Goal: Check status: Check status

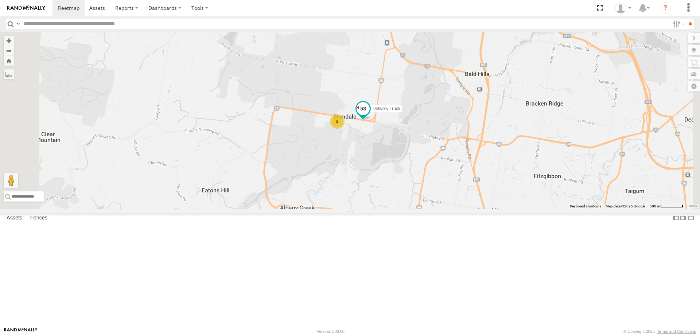
click at [370, 115] on span at bounding box center [363, 108] width 13 height 13
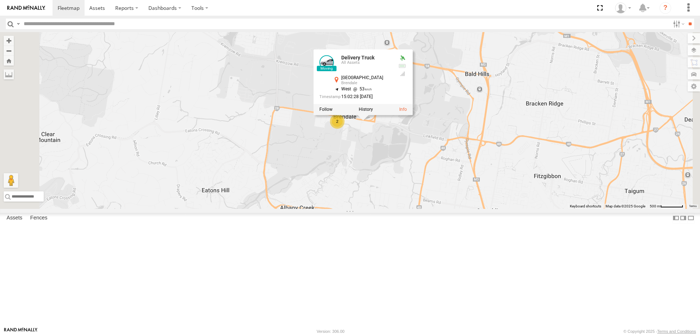
click at [413, 115] on div at bounding box center [363, 109] width 99 height 11
click at [373, 112] on label at bounding box center [366, 109] width 14 height 5
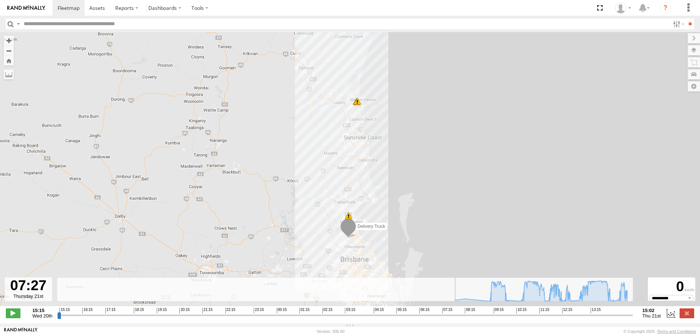
drag, startPoint x: 60, startPoint y: 322, endPoint x: 349, endPoint y: 279, distance: 292.1
click at [448, 319] on input "range" at bounding box center [345, 315] width 576 height 7
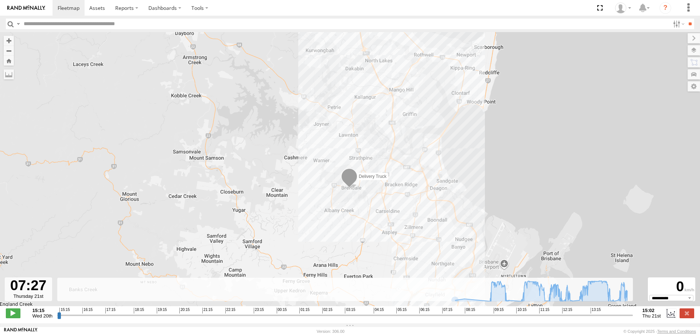
drag, startPoint x: 421, startPoint y: 265, endPoint x: 380, endPoint y: 225, distance: 56.7
click at [380, 225] on div "Delivery Truck 12:32 Thu 13:07 Thu 14:14 Thu" at bounding box center [350, 173] width 700 height 282
drag, startPoint x: 450, startPoint y: 321, endPoint x: 470, endPoint y: 326, distance: 20.0
type input "**********"
click at [470, 319] on input "range" at bounding box center [345, 315] width 576 height 7
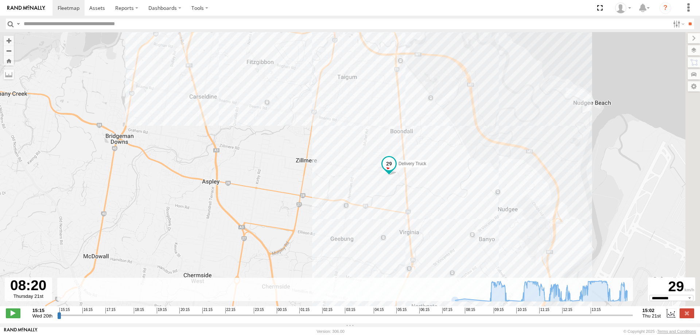
drag, startPoint x: 434, startPoint y: 253, endPoint x: 361, endPoint y: 187, distance: 98.4
click at [361, 187] on div "Delivery Truck 12:32 Thu 13:07 Thu 14:14 Thu" at bounding box center [350, 173] width 700 height 282
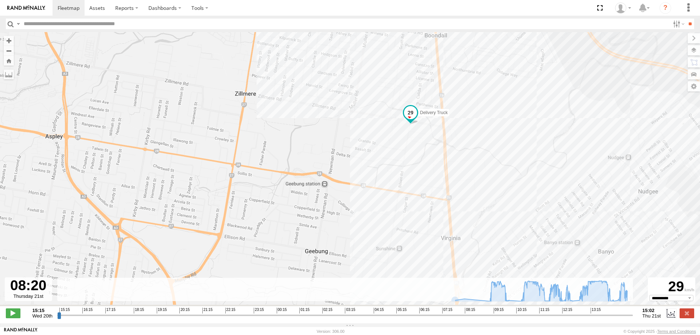
drag, startPoint x: 371, startPoint y: 188, endPoint x: 363, endPoint y: 135, distance: 53.5
click at [363, 135] on div "Delivery Truck 12:32 Thu 13:07 Thu 14:14 Thu" at bounding box center [350, 173] width 700 height 282
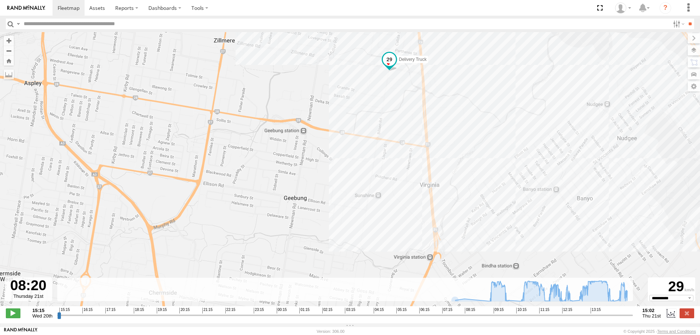
drag, startPoint x: 441, startPoint y: 210, endPoint x: 419, endPoint y: 155, distance: 58.3
click at [419, 155] on div "Delivery Truck 12:32 Thu 13:07 Thu 14:14 Thu" at bounding box center [350, 173] width 700 height 282
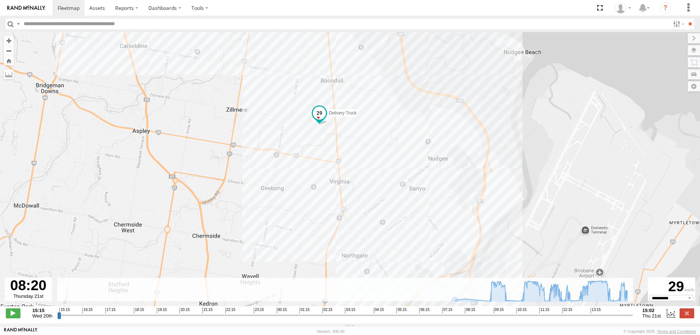
drag, startPoint x: 500, startPoint y: 191, endPoint x: 427, endPoint y: 156, distance: 80.7
click at [427, 156] on div "Delivery Truck 12:32 Thu 13:07 Thu 14:14 Thu" at bounding box center [350, 173] width 700 height 282
